Goal: Transaction & Acquisition: Purchase product/service

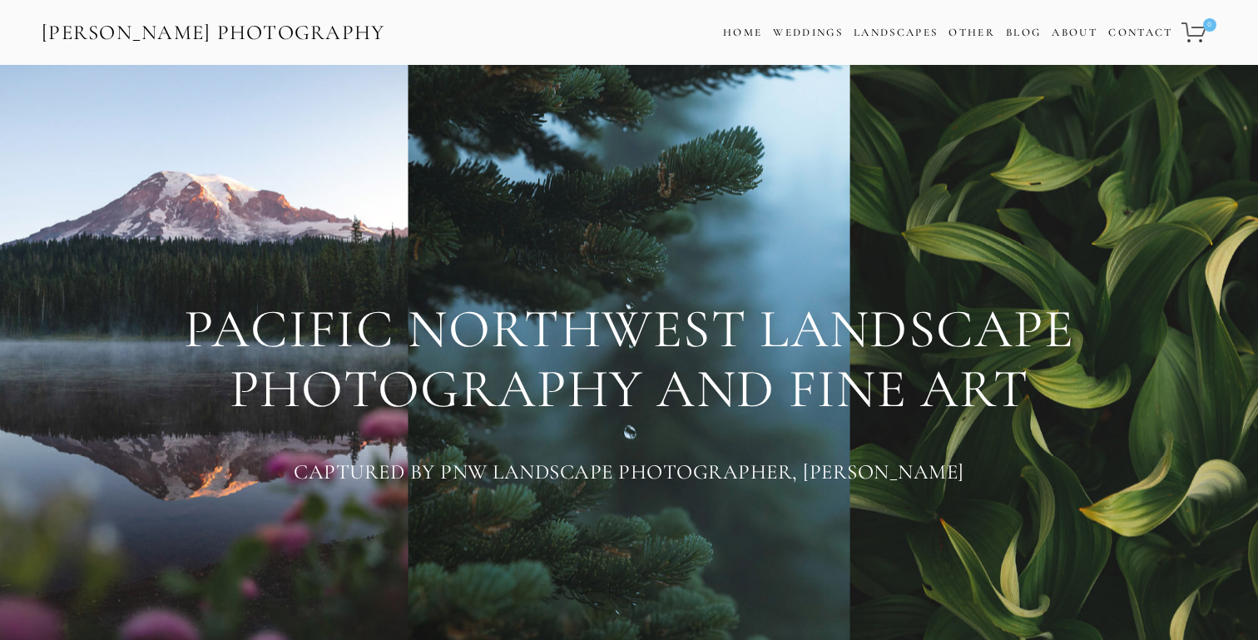
click at [972, 277] on div at bounding box center [628, 195] width 1203 height 179
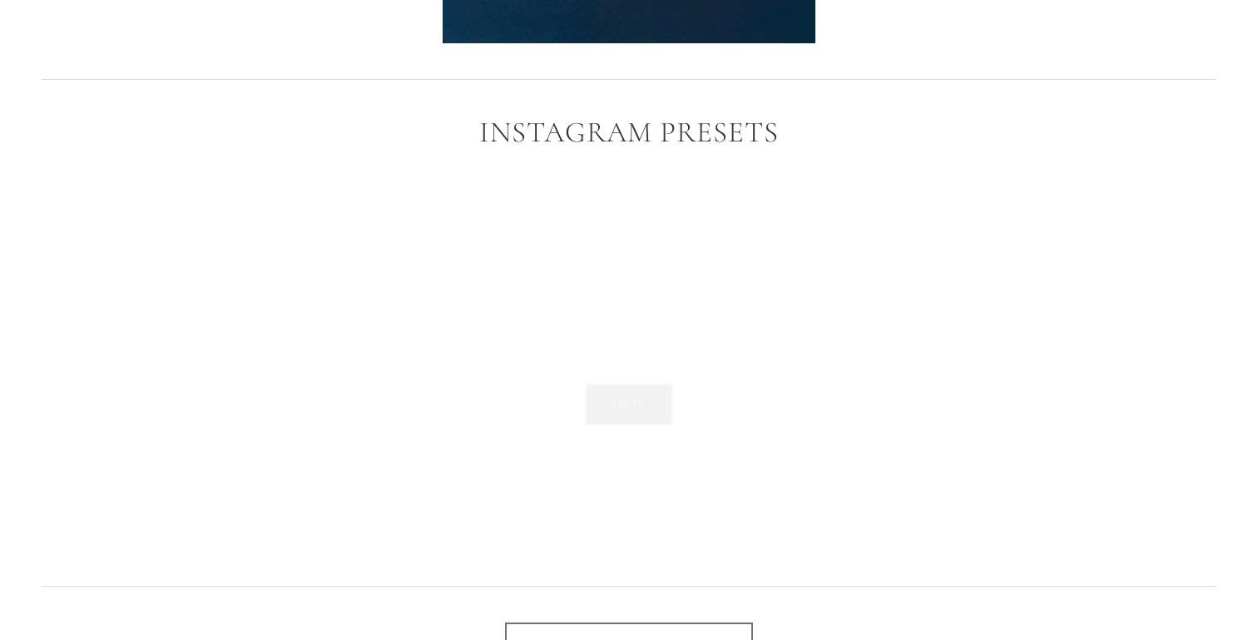
scroll to position [2676, 0]
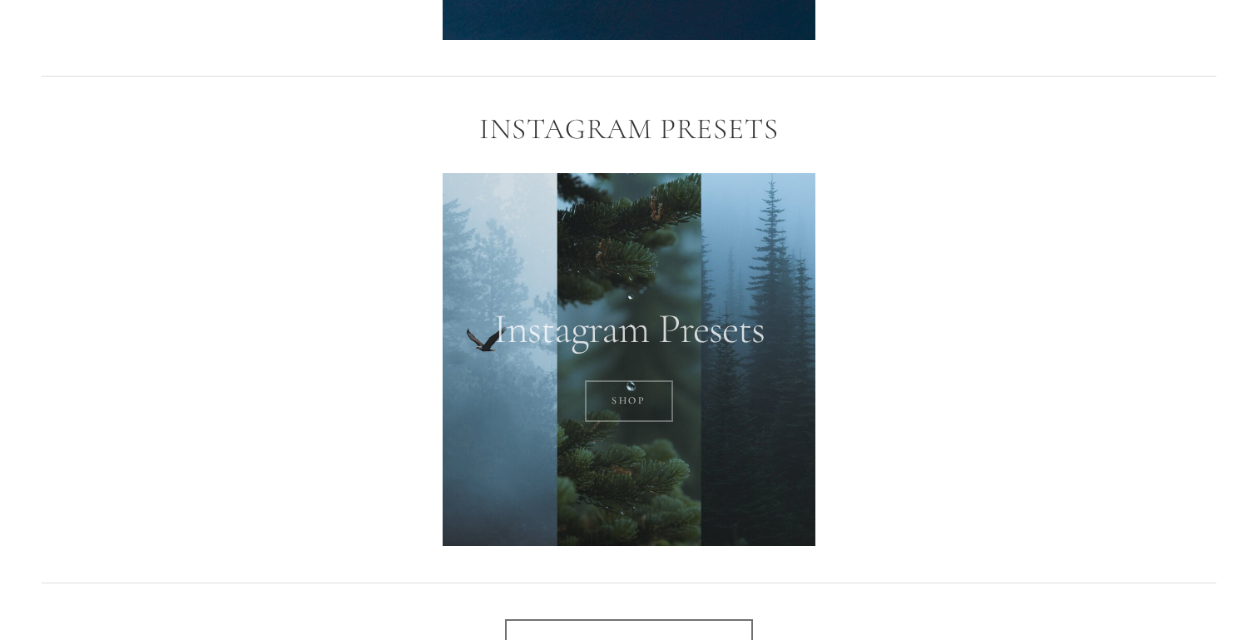
click at [621, 405] on link "SHOP" at bounding box center [629, 401] width 89 height 42
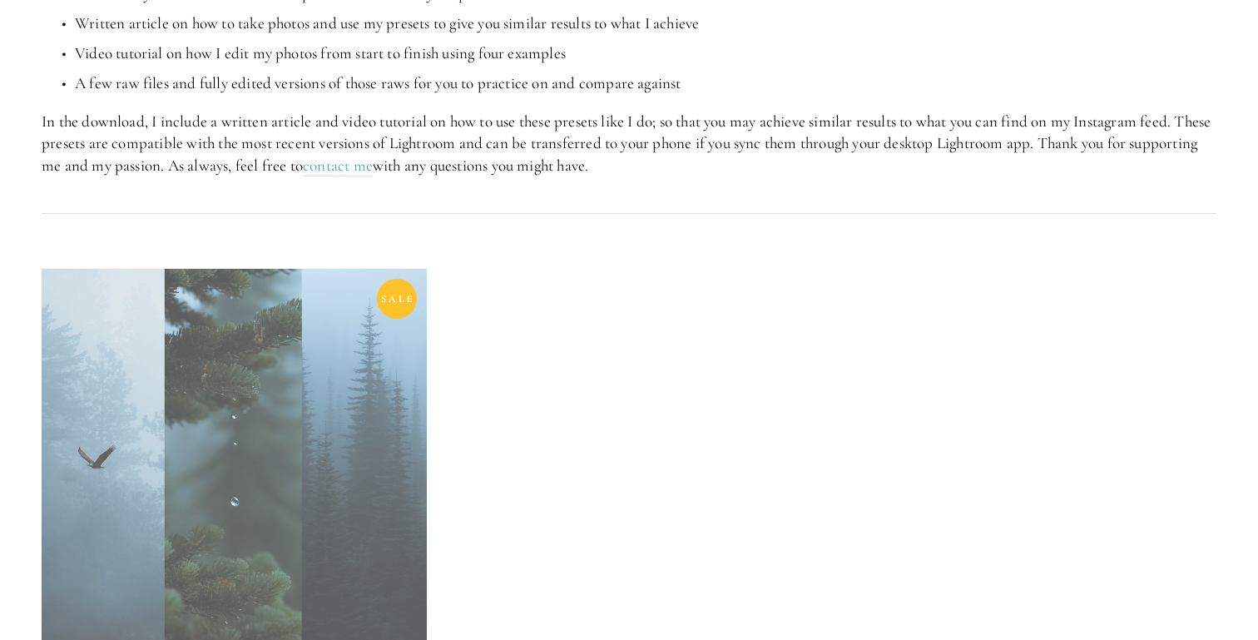
scroll to position [515, 0]
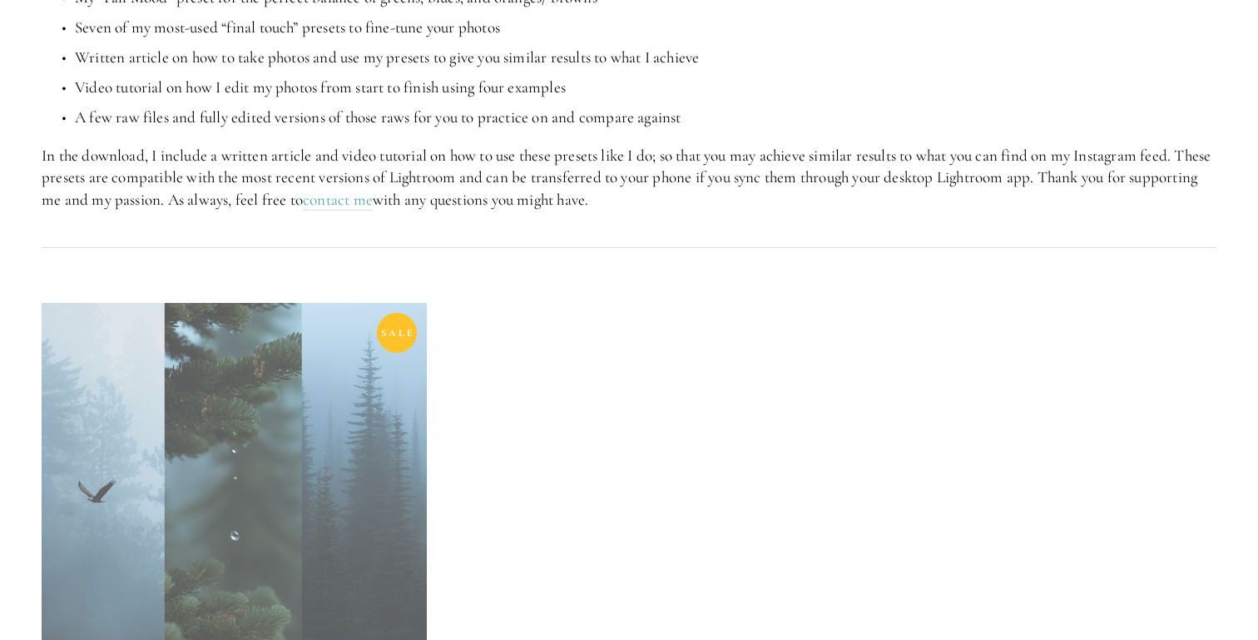
click at [340, 380] on link at bounding box center [234, 525] width 385 height 445
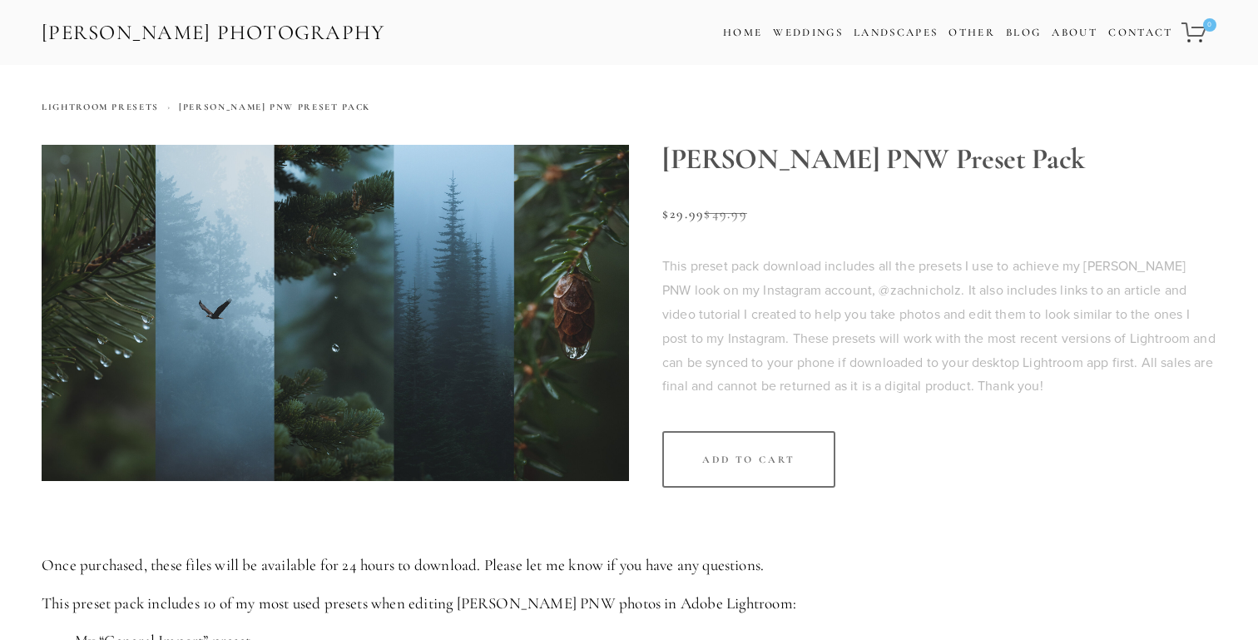
click at [355, 330] on img at bounding box center [335, 313] width 587 height 336
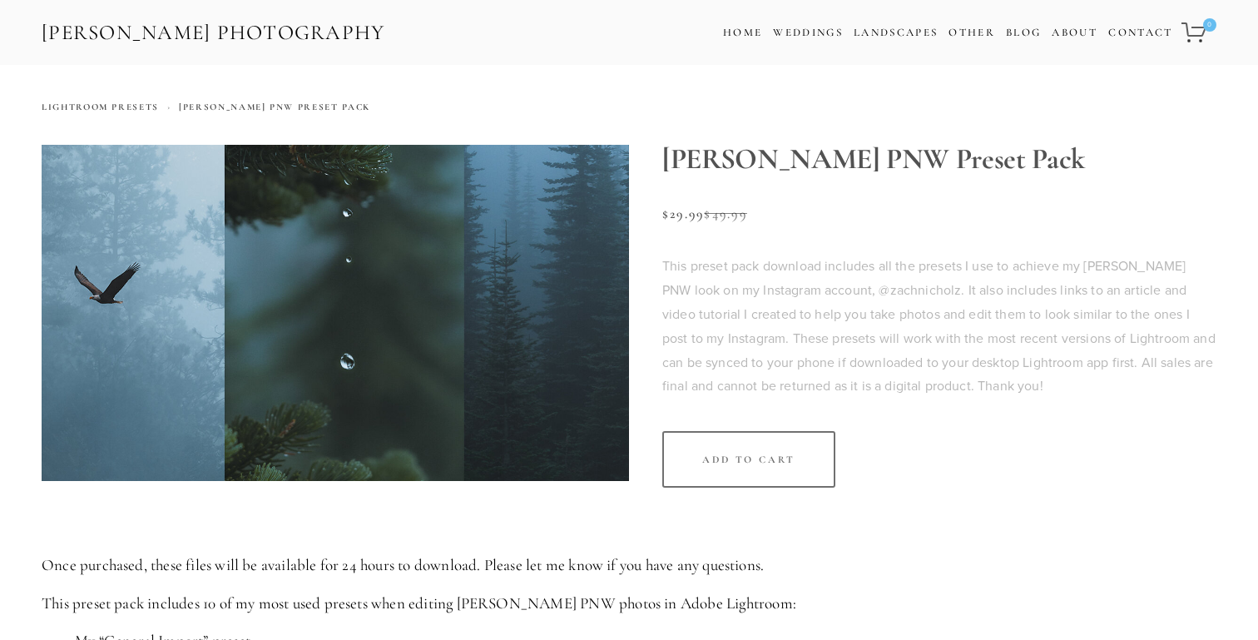
click at [321, 334] on img at bounding box center [335, 313] width 587 height 336
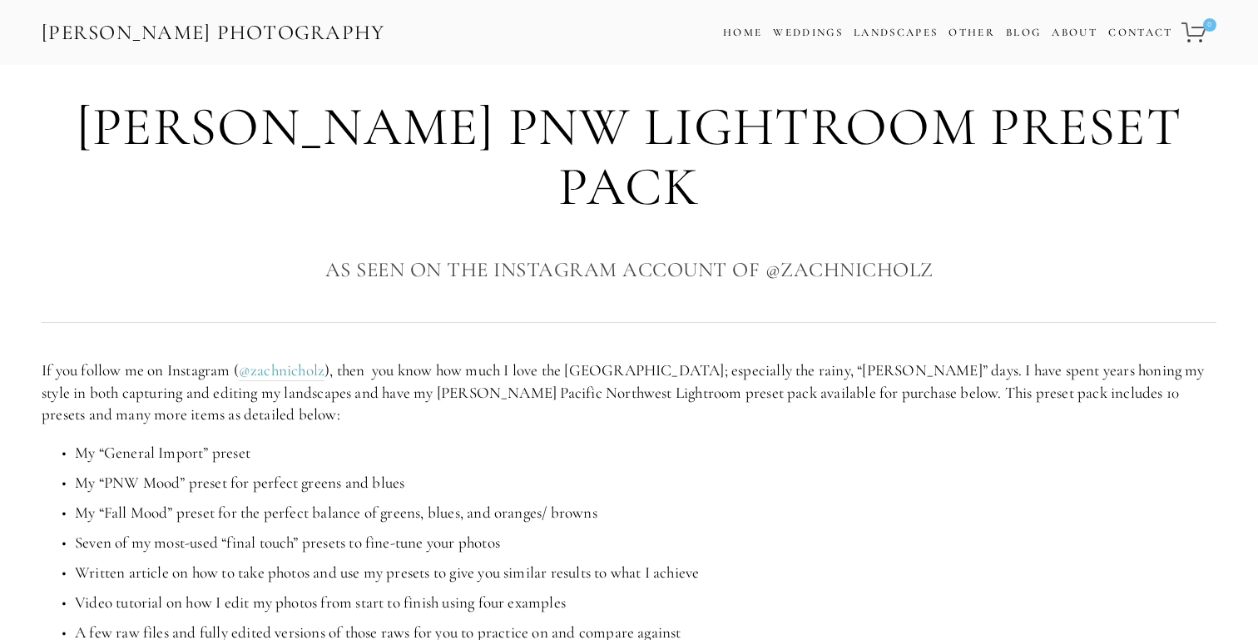
click at [155, 502] on p "My “Fall Mood” preset for the perfect balance of greens, blues, and oranges/ br…" at bounding box center [645, 513] width 1141 height 22
click at [225, 502] on p "My “Fall Mood” preset for the perfect balance of greens, blues, and oranges/ br…" at bounding box center [645, 513] width 1141 height 22
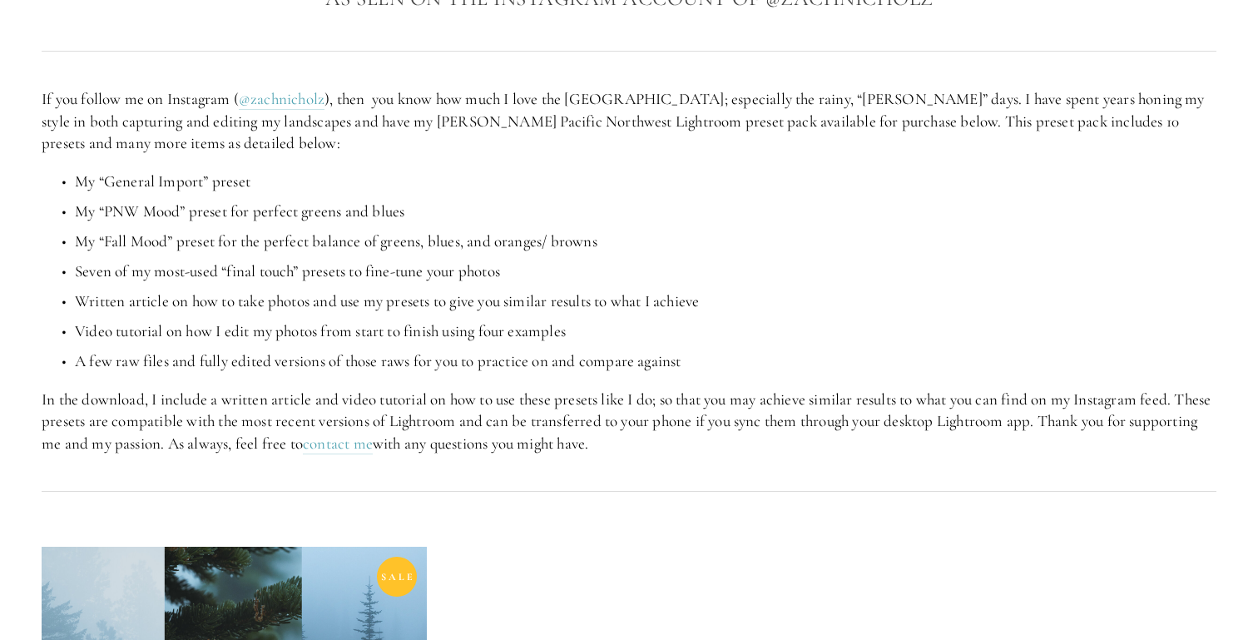
scroll to position [275, 0]
